Goal: Task Accomplishment & Management: Manage account settings

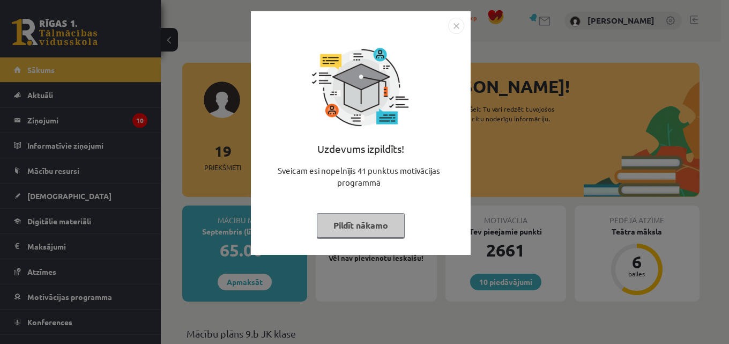
click at [346, 219] on button "Pildīt nākamo" at bounding box center [361, 225] width 88 height 25
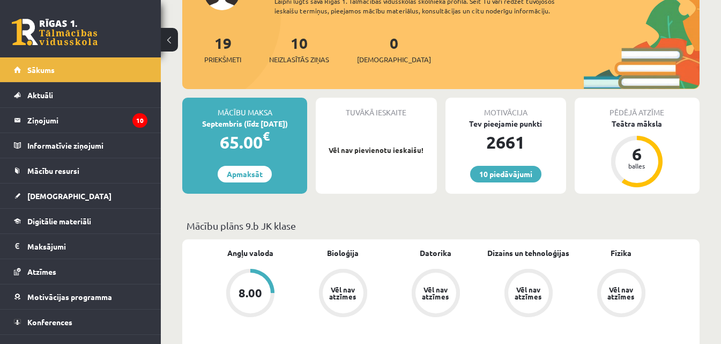
scroll to position [107, 0]
click at [299, 48] on link "10 Neizlasītās ziņas" at bounding box center [299, 50] width 60 height 32
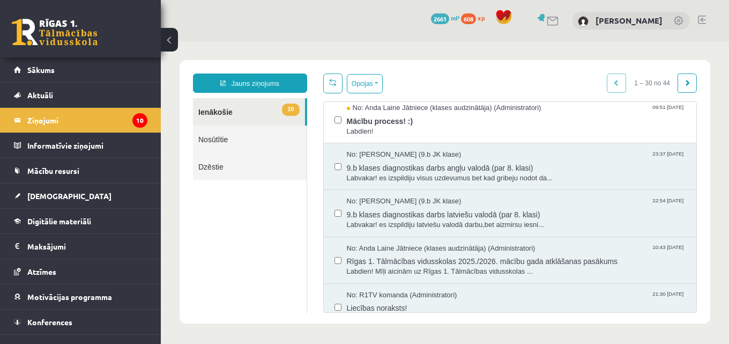
scroll to position [429, 0]
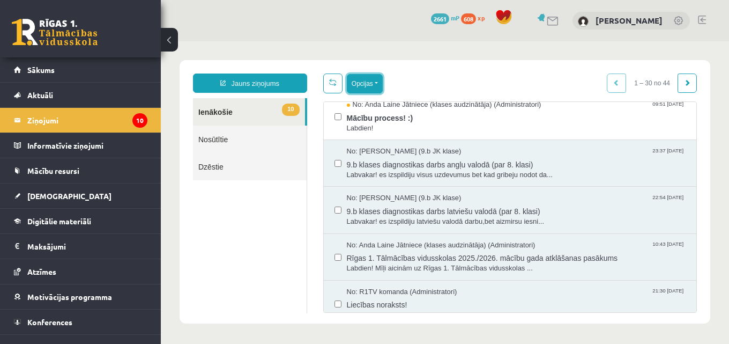
click at [379, 82] on button "Opcijas" at bounding box center [365, 83] width 36 height 19
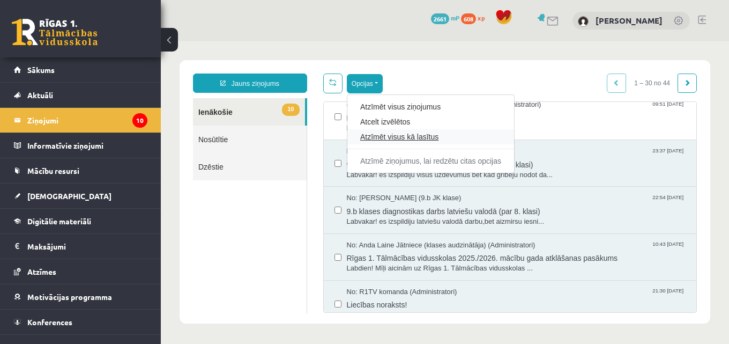
click at [382, 138] on link "Atzīmēt visus kā lasītus" at bounding box center [430, 136] width 141 height 11
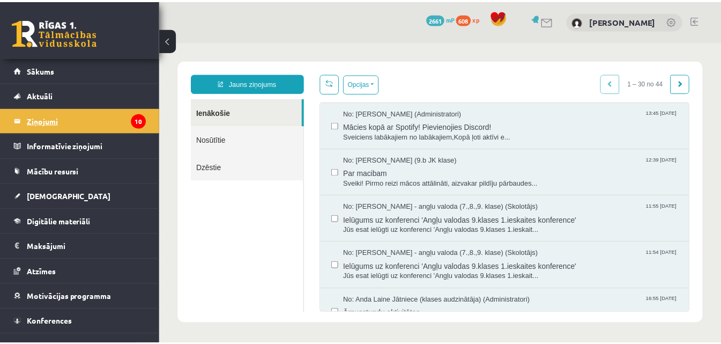
scroll to position [0, 0]
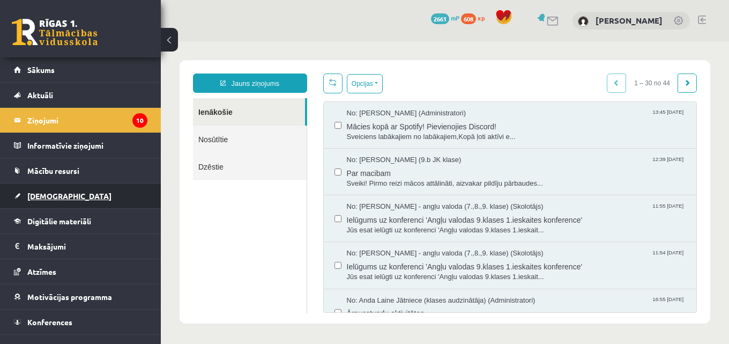
click at [78, 198] on link "[DEMOGRAPHIC_DATA]" at bounding box center [81, 195] width 134 height 25
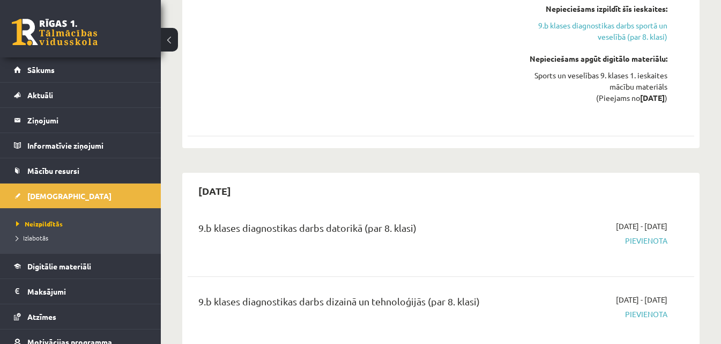
scroll to position [1287, 0]
